Goal: Task Accomplishment & Management: Manage account settings

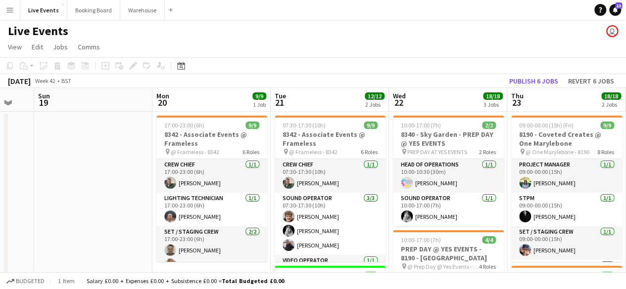
scroll to position [0, 320]
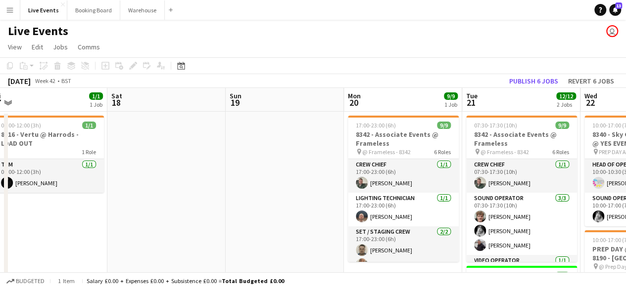
drag, startPoint x: 93, startPoint y: 154, endPoint x: 329, endPoint y: 149, distance: 237.0
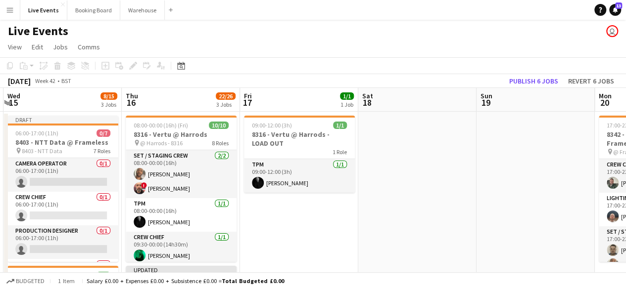
drag, startPoint x: 195, startPoint y: 177, endPoint x: 417, endPoint y: 172, distance: 221.7
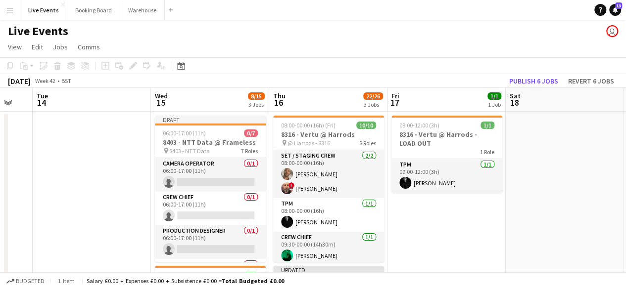
drag, startPoint x: 235, startPoint y: 170, endPoint x: 398, endPoint y: 172, distance: 162.3
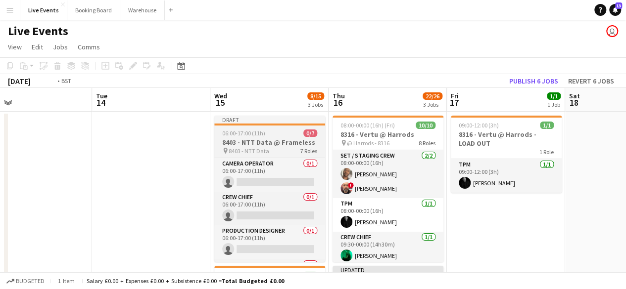
drag, startPoint x: 142, startPoint y: 148, endPoint x: 292, endPoint y: 145, distance: 150.4
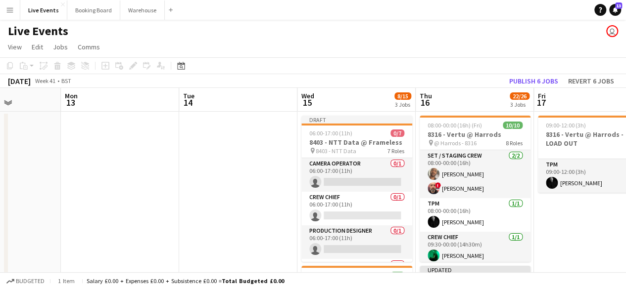
drag, startPoint x: 215, startPoint y: 181, endPoint x: 270, endPoint y: 171, distance: 56.2
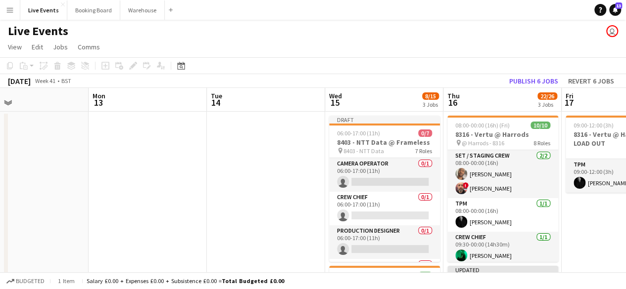
drag, startPoint x: 114, startPoint y: 163, endPoint x: 330, endPoint y: 157, distance: 216.8
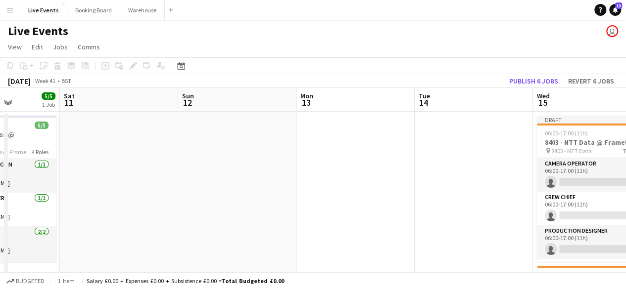
drag, startPoint x: 175, startPoint y: 175, endPoint x: 390, endPoint y: 169, distance: 214.8
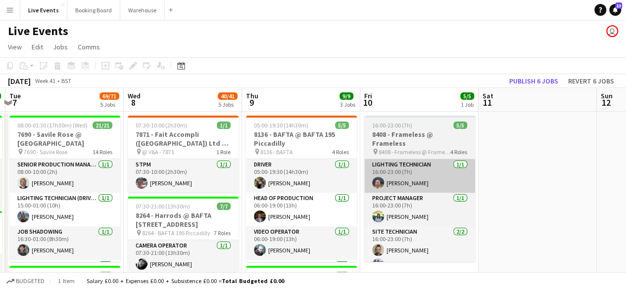
drag, startPoint x: 189, startPoint y: 171, endPoint x: 385, endPoint y: 176, distance: 196.5
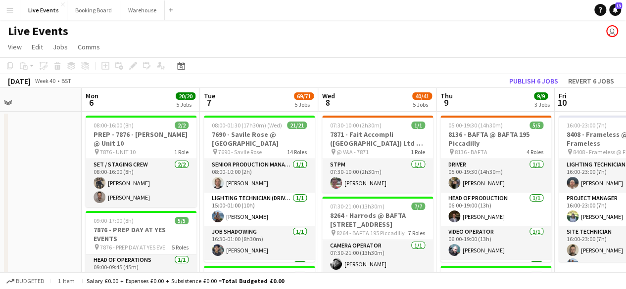
drag, startPoint x: 100, startPoint y: 177, endPoint x: 366, endPoint y: 173, distance: 265.7
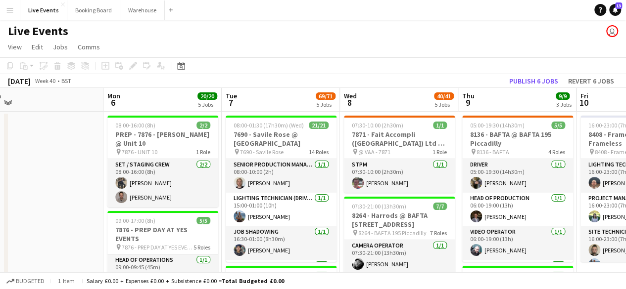
drag, startPoint x: 95, startPoint y: 190, endPoint x: 225, endPoint y: 176, distance: 129.9
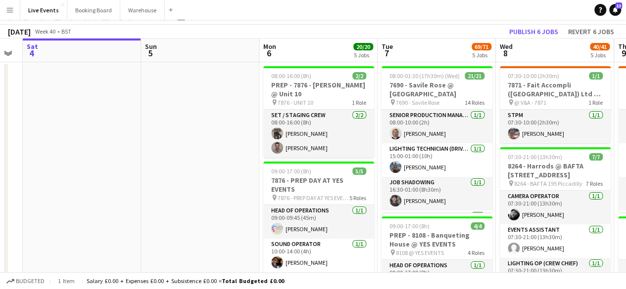
scroll to position [0, 0]
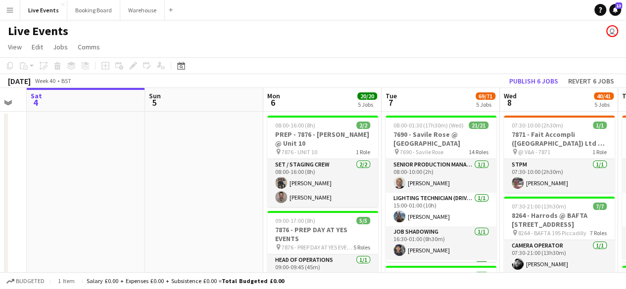
drag, startPoint x: 166, startPoint y: 194, endPoint x: 368, endPoint y: 192, distance: 201.9
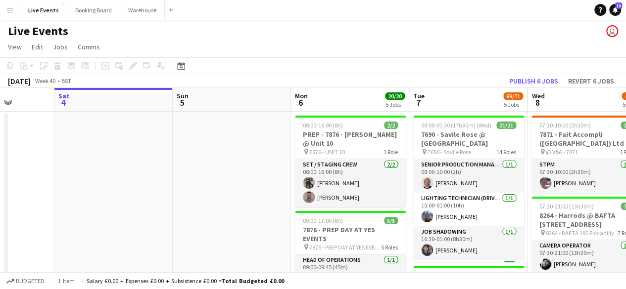
drag, startPoint x: 310, startPoint y: 194, endPoint x: 115, endPoint y: 148, distance: 200.3
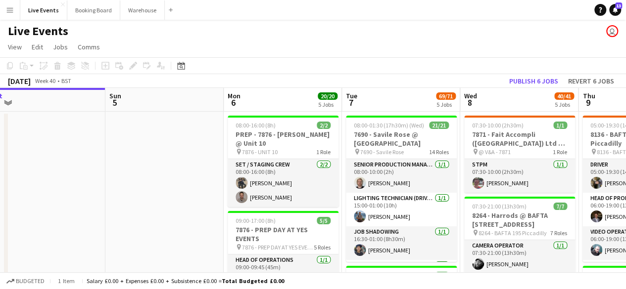
drag, startPoint x: 201, startPoint y: 163, endPoint x: 149, endPoint y: 147, distance: 54.3
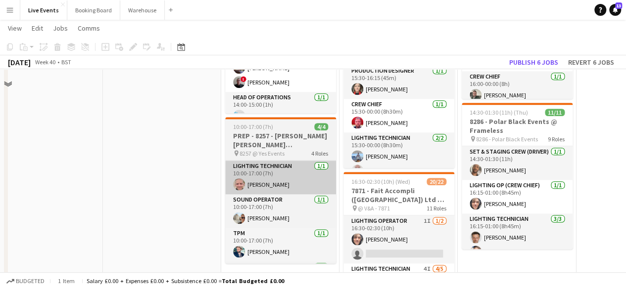
scroll to position [396, 0]
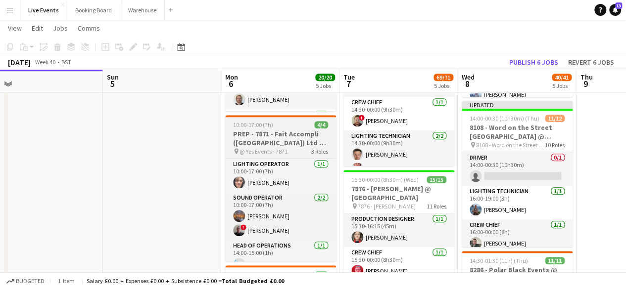
click at [288, 134] on h3 "PREP - 7871 - Fait Accompli ([GEOGRAPHIC_DATA]) Ltd @ YES Events" at bounding box center [280, 139] width 111 height 18
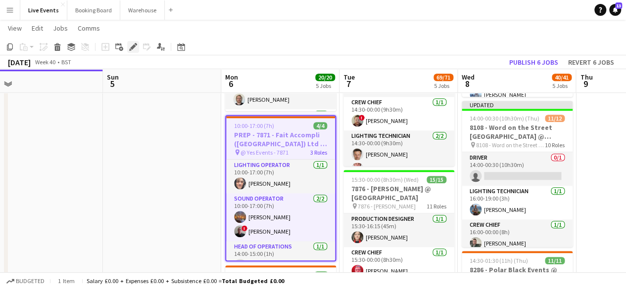
click at [131, 48] on icon at bounding box center [132, 47] width 5 height 5
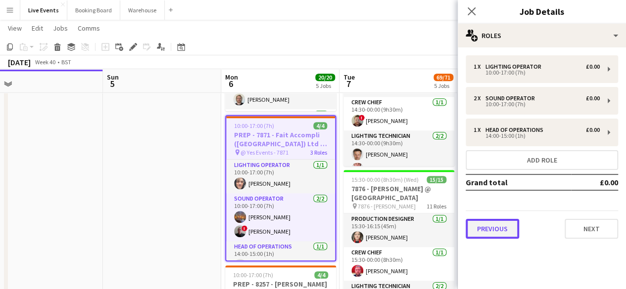
click at [488, 225] on button "Previous" at bounding box center [492, 229] width 53 height 20
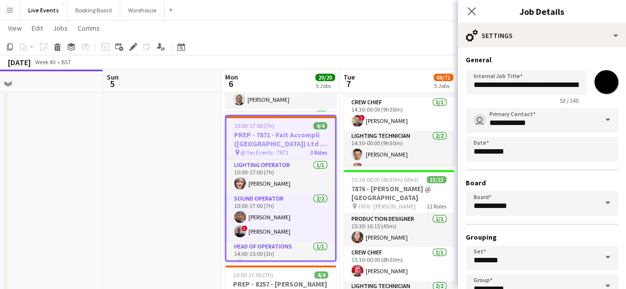
scroll to position [65, 0]
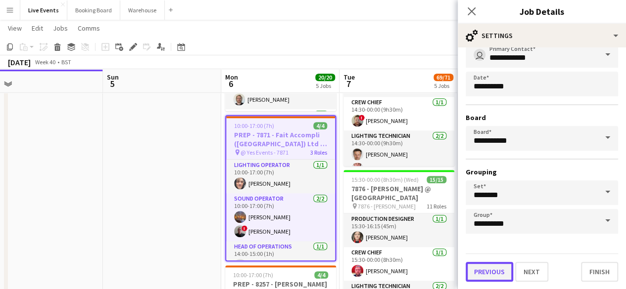
click at [503, 267] on button "Previous" at bounding box center [489, 272] width 47 height 20
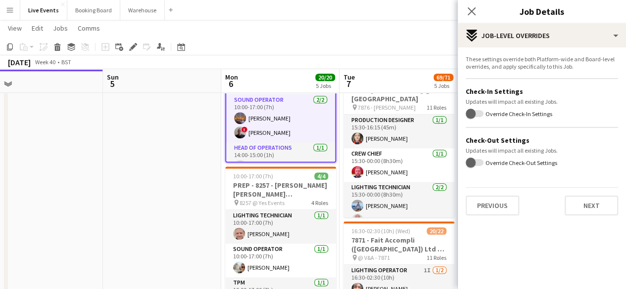
scroll to position [693, 0]
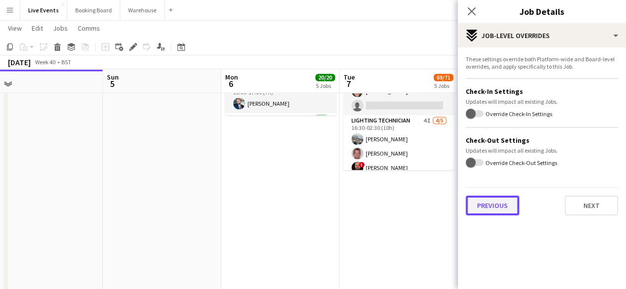
click at [494, 208] on button "Previous" at bounding box center [492, 206] width 53 height 20
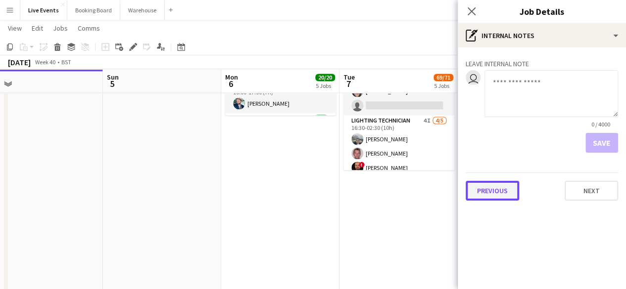
click at [503, 191] on button "Previous" at bounding box center [492, 191] width 53 height 20
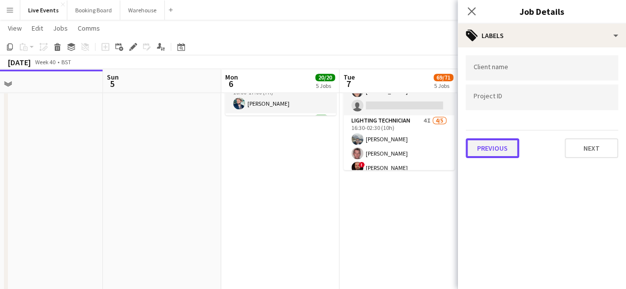
click at [495, 149] on button "Previous" at bounding box center [492, 149] width 53 height 20
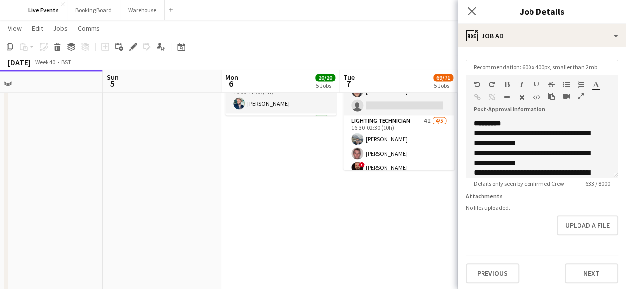
scroll to position [207, 0]
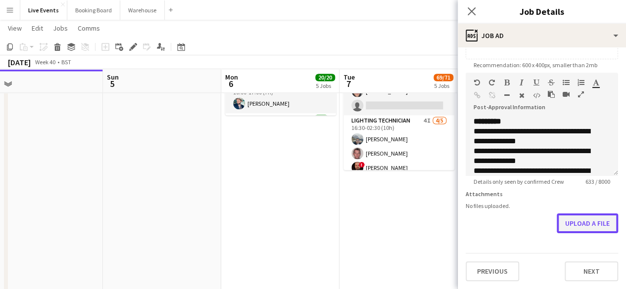
click at [567, 225] on button "Upload a file" at bounding box center [587, 224] width 61 height 20
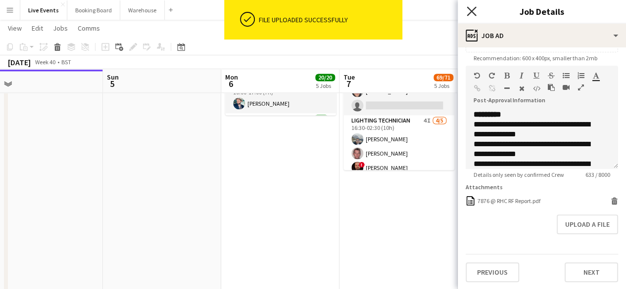
click at [471, 9] on icon "Close pop-in" at bounding box center [471, 10] width 9 height 9
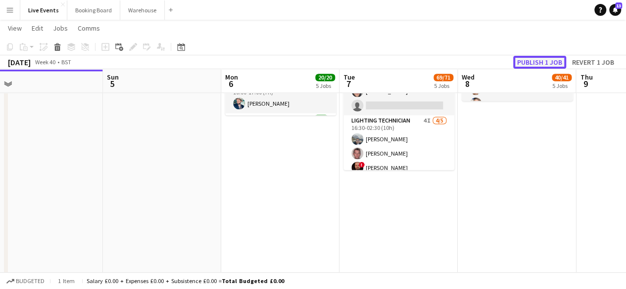
click at [534, 61] on button "Publish 1 job" at bounding box center [539, 62] width 53 height 13
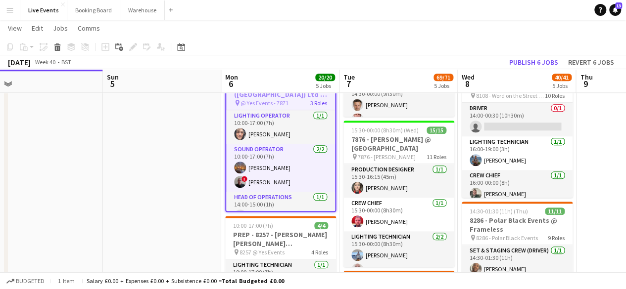
scroll to position [346, 0]
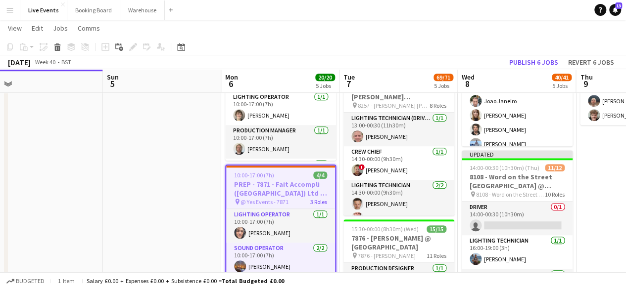
click at [276, 192] on h3 "PREP - 7871 - Fait Accompli ([GEOGRAPHIC_DATA]) Ltd @ YES Events" at bounding box center [280, 189] width 109 height 18
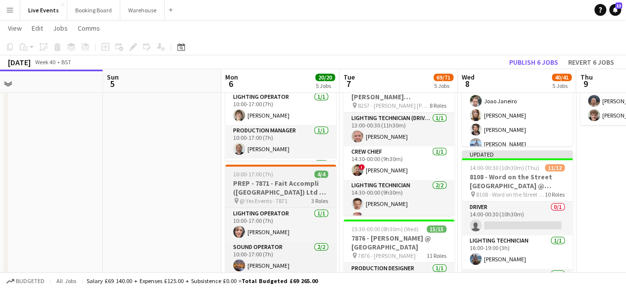
click at [275, 185] on h3 "PREP - 7871 - Fait Accompli ([GEOGRAPHIC_DATA]) Ltd @ YES Events" at bounding box center [280, 188] width 111 height 18
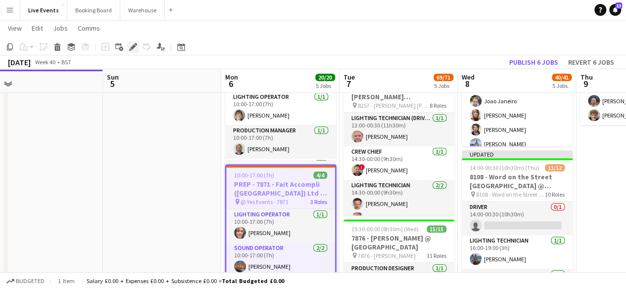
click at [131, 44] on icon "Edit" at bounding box center [133, 47] width 8 height 8
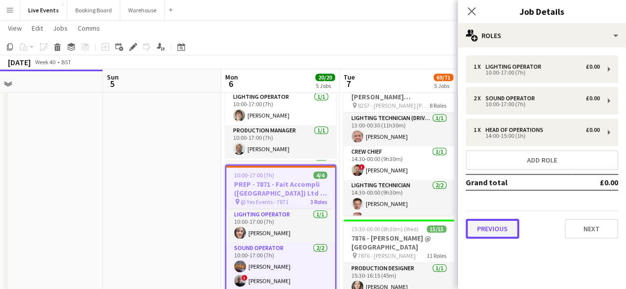
click at [491, 231] on button "Previous" at bounding box center [492, 229] width 53 height 20
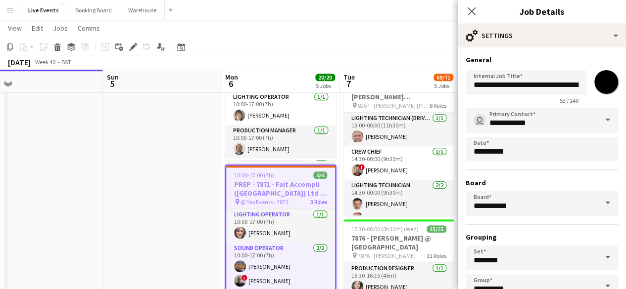
scroll to position [65, 0]
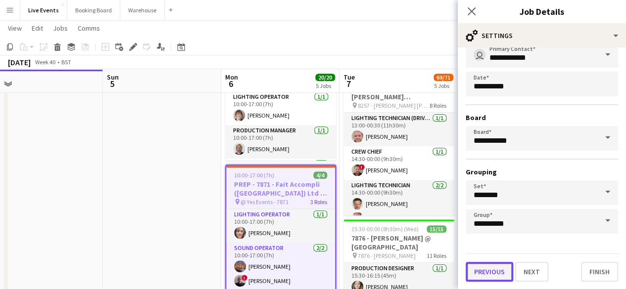
click at [496, 275] on button "Previous" at bounding box center [489, 272] width 47 height 20
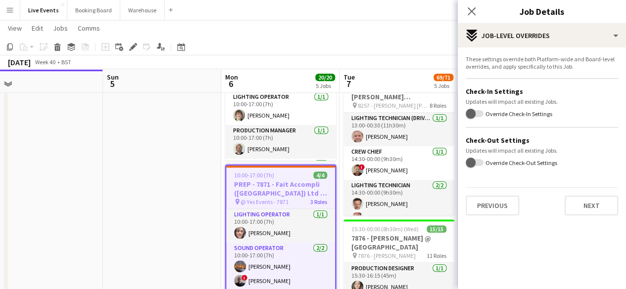
scroll to position [445, 0]
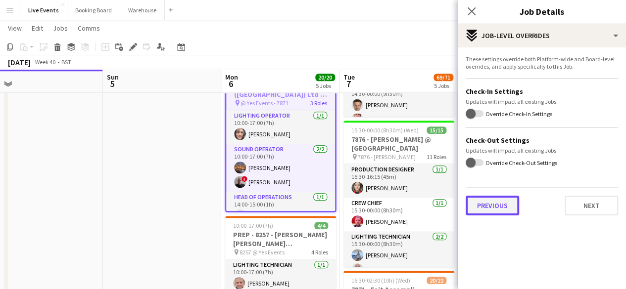
click at [499, 206] on button "Previous" at bounding box center [492, 206] width 53 height 20
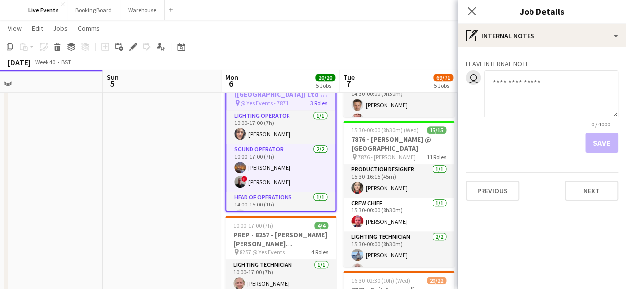
scroll to position [544, 0]
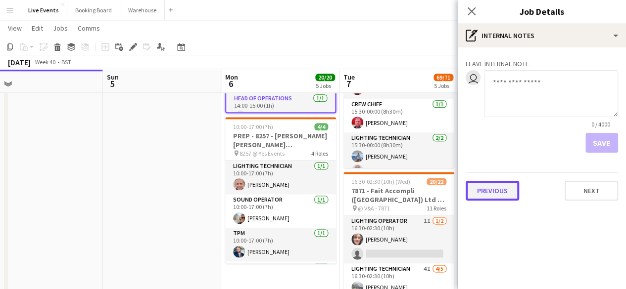
click at [494, 190] on button "Previous" at bounding box center [492, 191] width 53 height 20
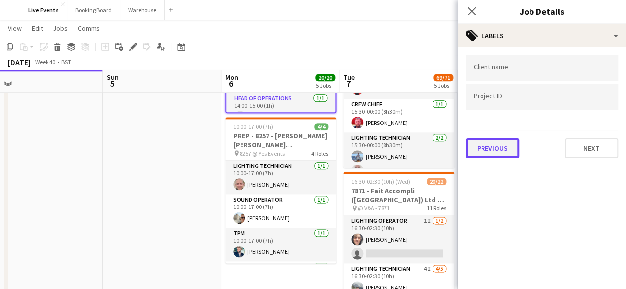
click at [497, 154] on button "Previous" at bounding box center [492, 149] width 53 height 20
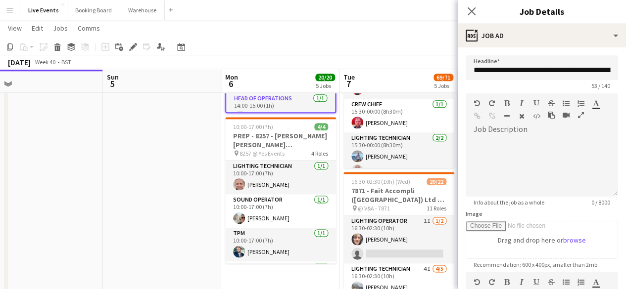
scroll to position [215, 0]
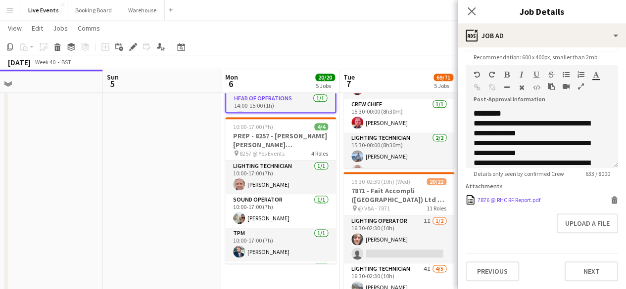
click at [611, 198] on icon at bounding box center [614, 197] width 6 height 2
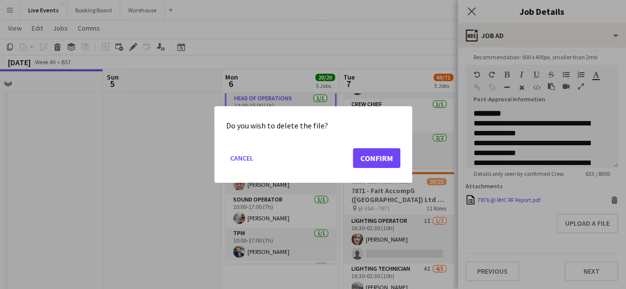
scroll to position [0, 0]
click at [373, 155] on button "Confirm" at bounding box center [376, 158] width 47 height 20
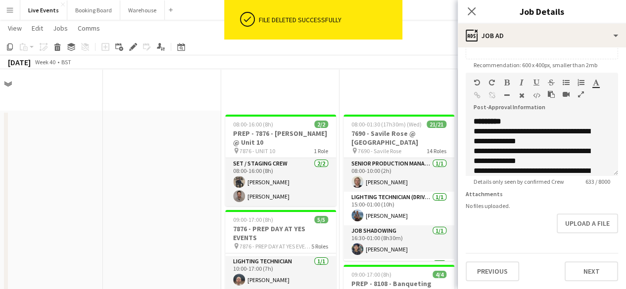
scroll to position [207, 0]
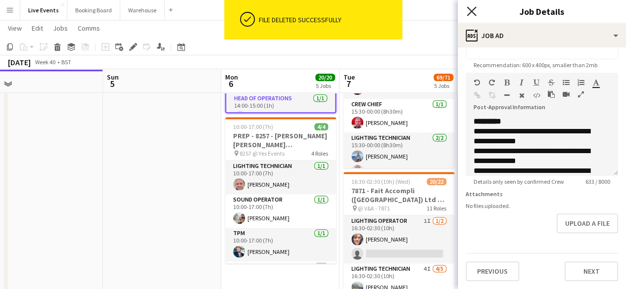
click at [471, 11] on icon at bounding box center [471, 10] width 9 height 9
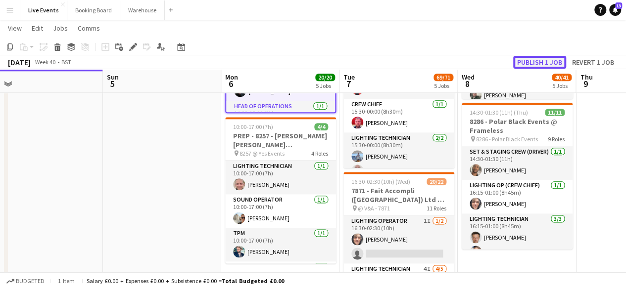
click at [532, 61] on button "Publish 1 job" at bounding box center [539, 62] width 53 height 13
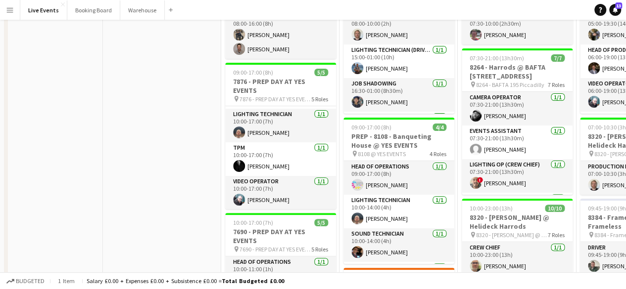
scroll to position [49, 0]
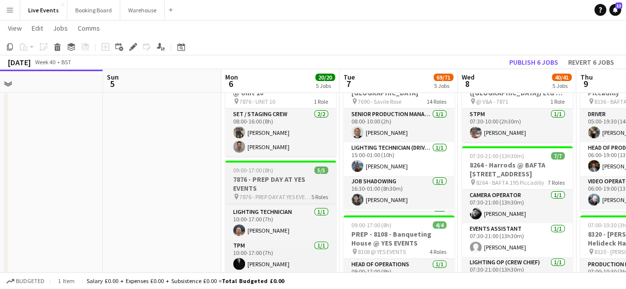
click at [289, 180] on h3 "7876 - PREP DAY AT YES EVENTS" at bounding box center [280, 184] width 111 height 18
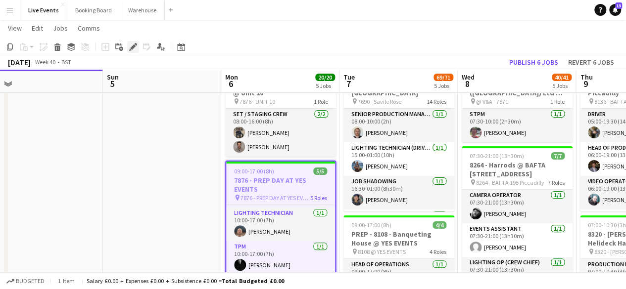
click at [135, 47] on icon at bounding box center [132, 47] width 5 height 5
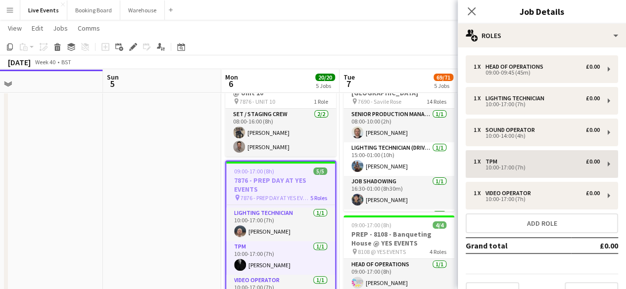
scroll to position [20, 0]
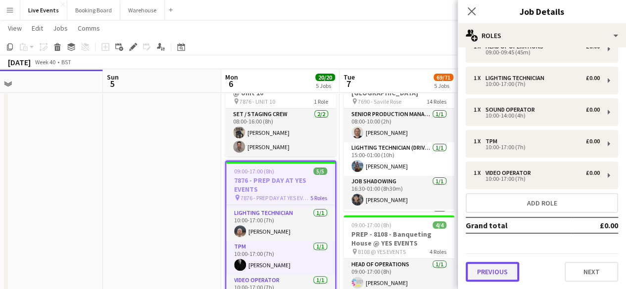
click at [503, 279] on button "Previous" at bounding box center [492, 272] width 53 height 20
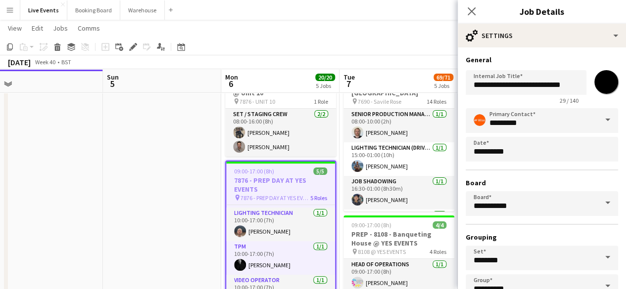
scroll to position [65, 0]
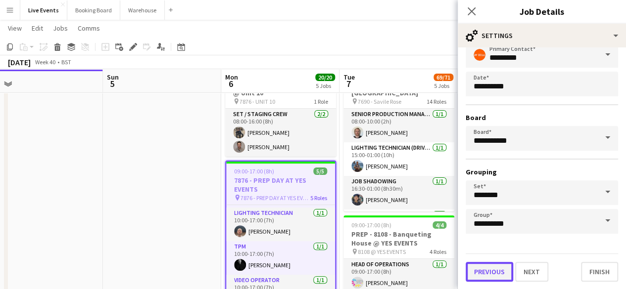
click at [488, 271] on button "Previous" at bounding box center [489, 272] width 47 height 20
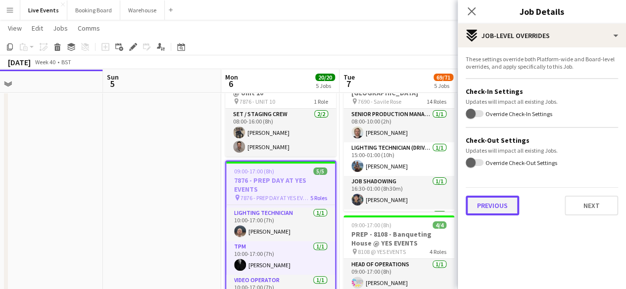
click at [507, 213] on button "Previous" at bounding box center [492, 206] width 53 height 20
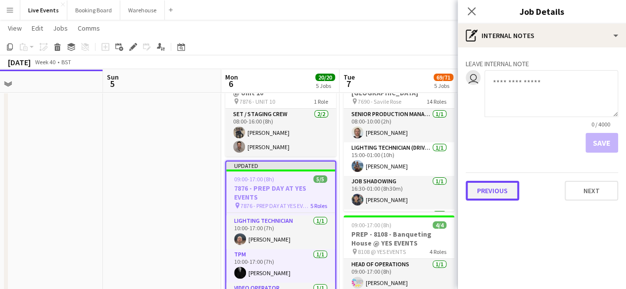
click at [491, 193] on button "Previous" at bounding box center [492, 191] width 53 height 20
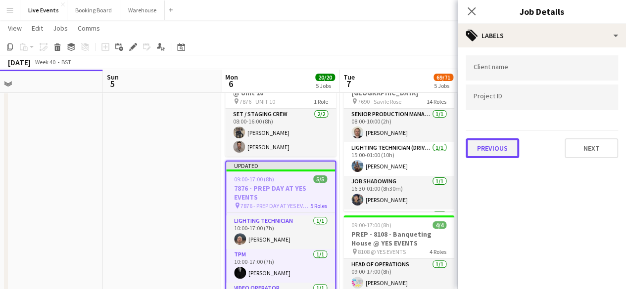
click at [503, 150] on button "Previous" at bounding box center [492, 149] width 53 height 20
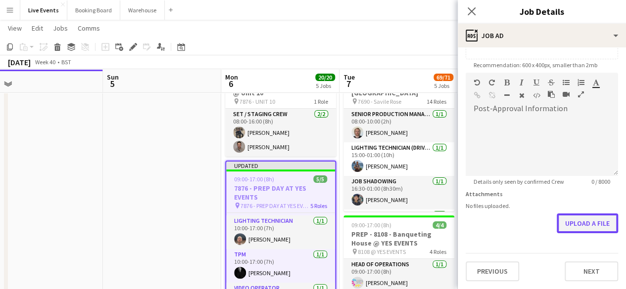
scroll to position [199, 0]
click at [576, 189] on form "**********" at bounding box center [542, 69] width 168 height 426
click at [577, 218] on button "Upload a file" at bounding box center [587, 224] width 61 height 20
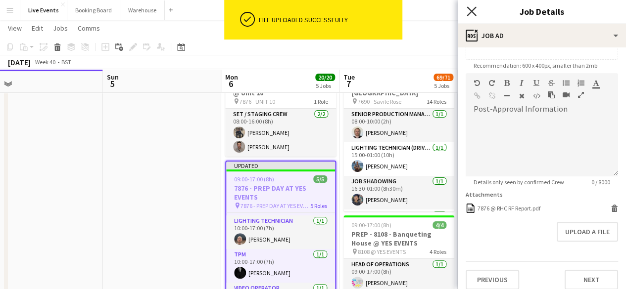
click at [472, 9] on icon "Close pop-in" at bounding box center [471, 10] width 9 height 9
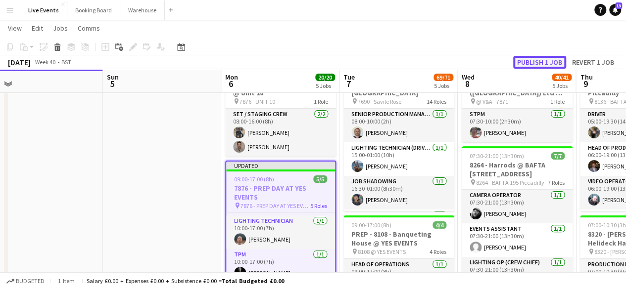
click at [544, 62] on button "Publish 1 job" at bounding box center [539, 62] width 53 height 13
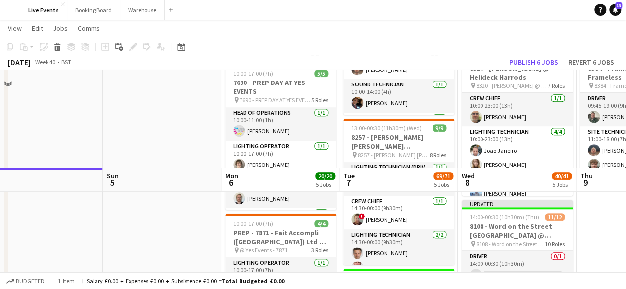
scroll to position [396, 0]
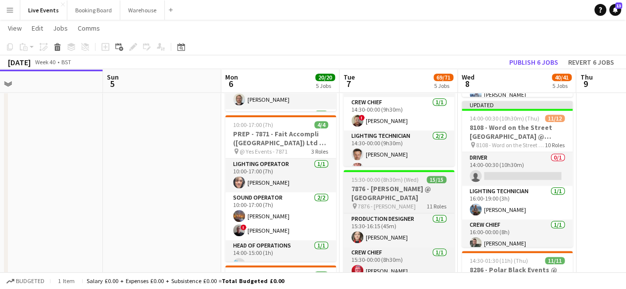
click at [403, 188] on h3 "7876 - [PERSON_NAME] @ [GEOGRAPHIC_DATA]" at bounding box center [398, 194] width 111 height 18
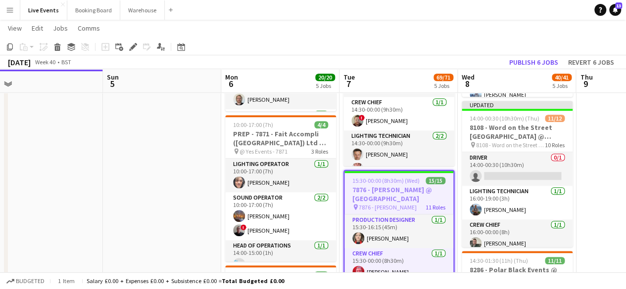
drag, startPoint x: 134, startPoint y: 45, endPoint x: 171, endPoint y: 47, distance: 37.7
click at [134, 45] on icon at bounding box center [132, 47] width 5 height 5
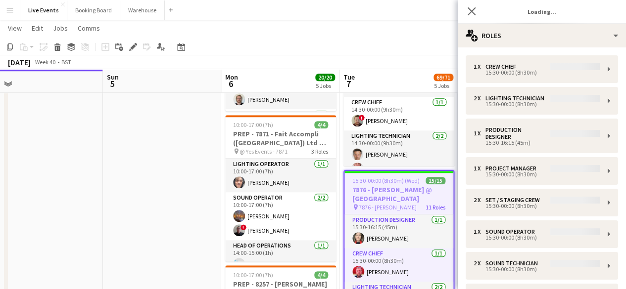
type input "**********"
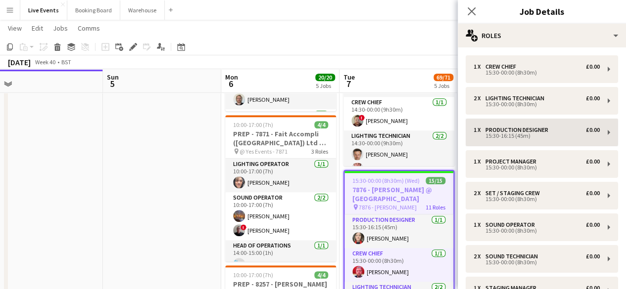
scroll to position [210, 0]
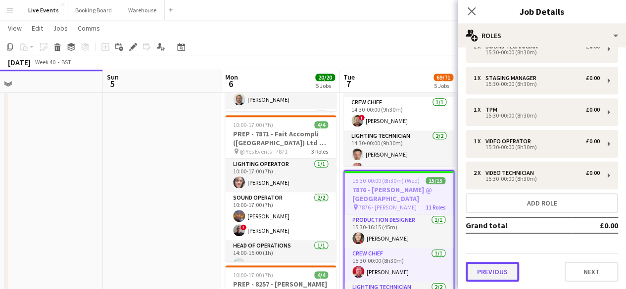
click at [506, 270] on button "Previous" at bounding box center [492, 272] width 53 height 20
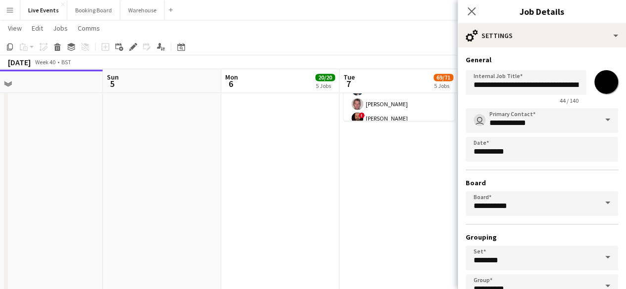
scroll to position [65, 0]
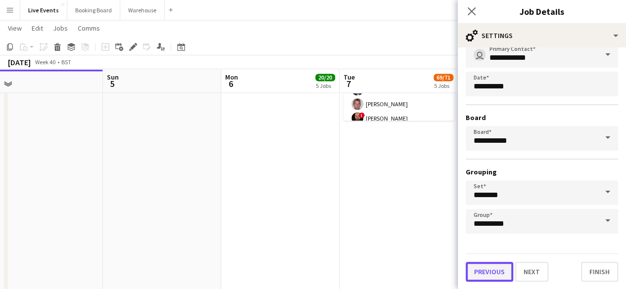
click at [481, 270] on button "Previous" at bounding box center [489, 272] width 47 height 20
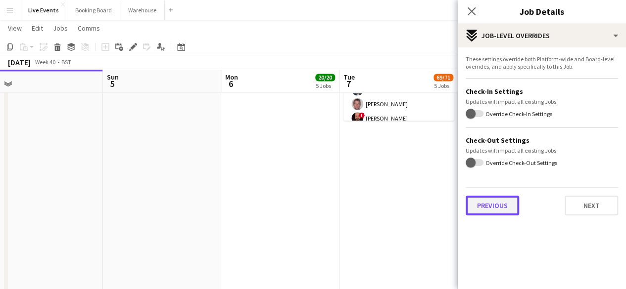
click at [501, 208] on button "Previous" at bounding box center [492, 206] width 53 height 20
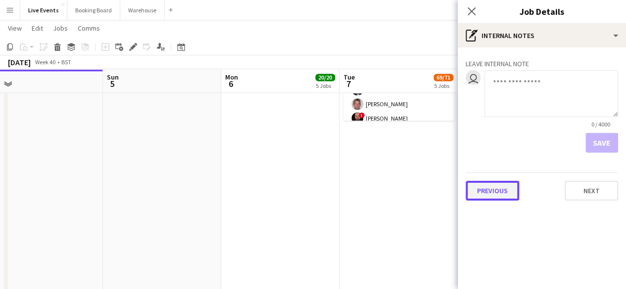
click at [503, 191] on button "Previous" at bounding box center [492, 191] width 53 height 20
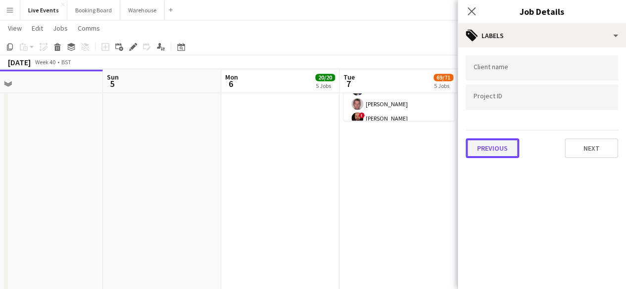
click at [498, 151] on button "Previous" at bounding box center [492, 149] width 53 height 20
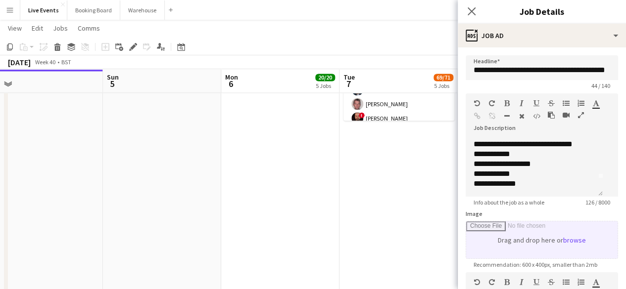
scroll to position [207, 0]
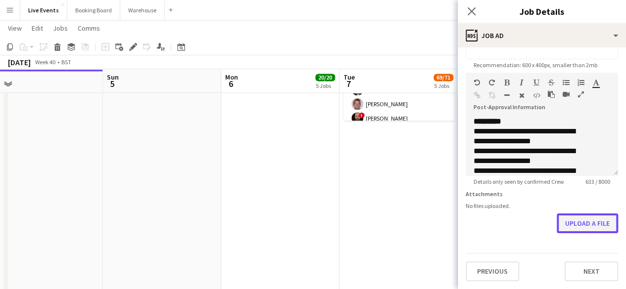
click at [563, 224] on button "Upload a file" at bounding box center [587, 224] width 61 height 20
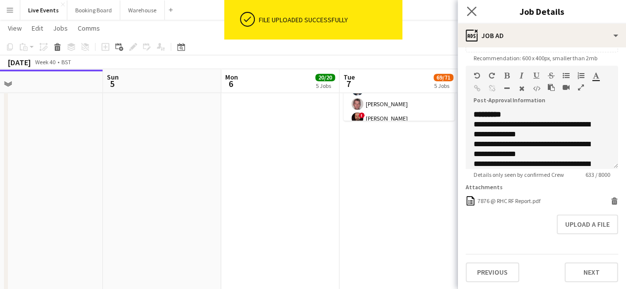
click at [477, 9] on app-icon "Close pop-in" at bounding box center [472, 11] width 14 height 14
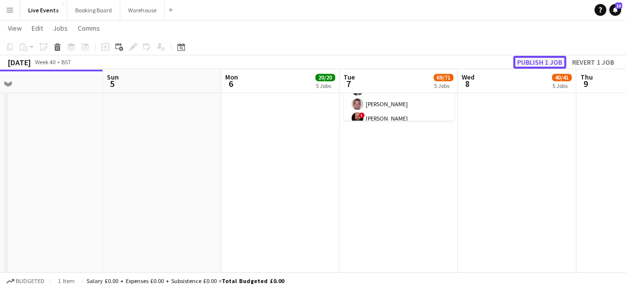
click at [544, 62] on button "Publish 1 job" at bounding box center [539, 62] width 53 height 13
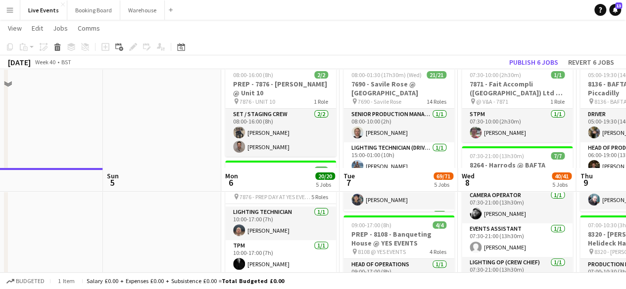
scroll to position [148, 0]
